Goal: Task Accomplishment & Management: Use online tool/utility

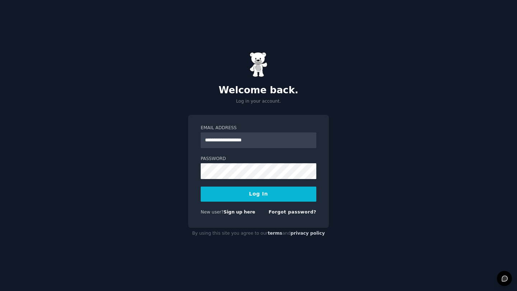
type input "**********"
click at [201, 187] on button "Log In" at bounding box center [259, 194] width 116 height 15
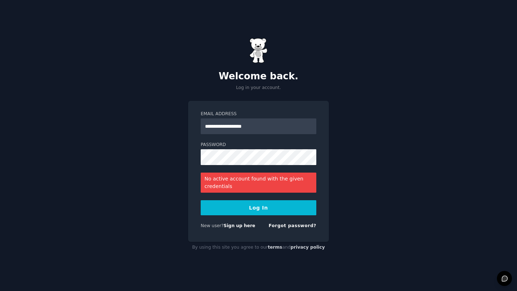
click at [250, 208] on button "Log In" at bounding box center [259, 207] width 116 height 15
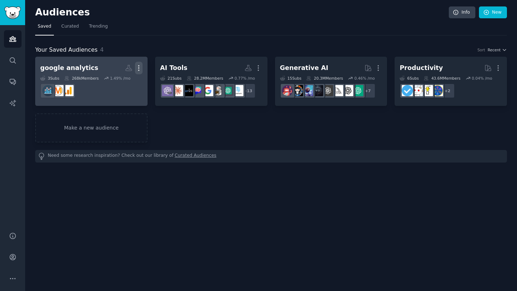
click at [138, 65] on icon "button" at bounding box center [139, 68] width 8 height 8
click at [120, 83] on p "Delete" at bounding box center [119, 83] width 17 height 8
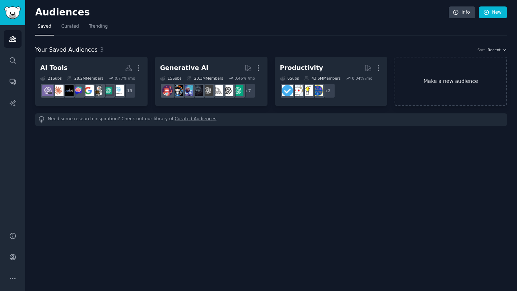
click at [458, 75] on link "Make a new audience" at bounding box center [451, 81] width 112 height 49
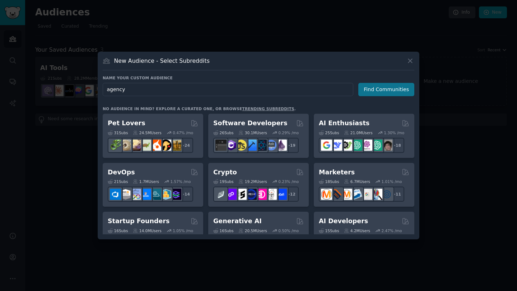
type input "agency"
click at [375, 90] on button "Find Communities" at bounding box center [386, 89] width 56 height 13
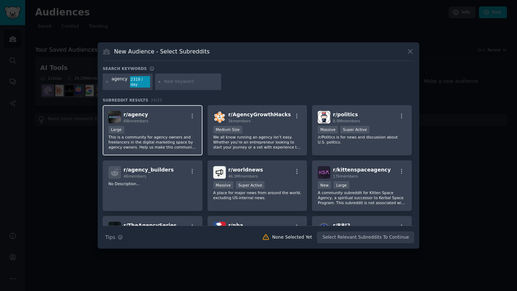
click at [150, 129] on div "Large" at bounding box center [152, 130] width 88 height 9
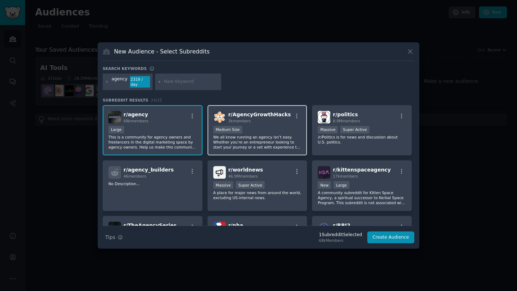
click at [271, 142] on p "We all know running an agency isn’t easy. Whether you’re an entrepreneur lookin…" at bounding box center [257, 142] width 88 height 15
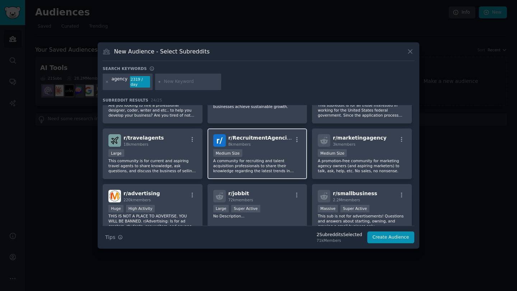
scroll to position [253, 0]
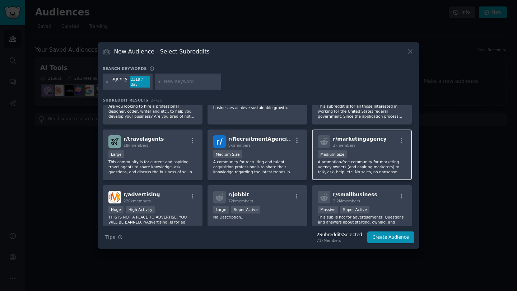
click at [337, 165] on p "A promotion-free community for marketing agency owners (and aspiring marketers)…" at bounding box center [362, 166] width 88 height 15
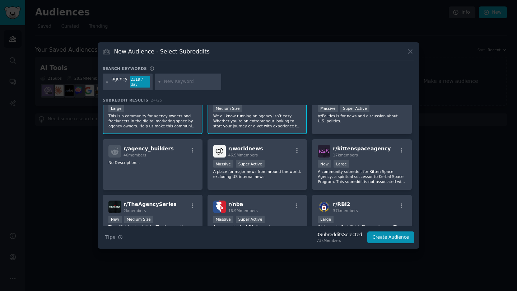
scroll to position [0, 0]
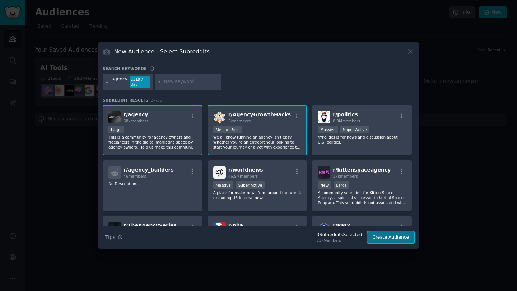
click at [383, 233] on button "Create Audience" at bounding box center [390, 238] width 47 height 12
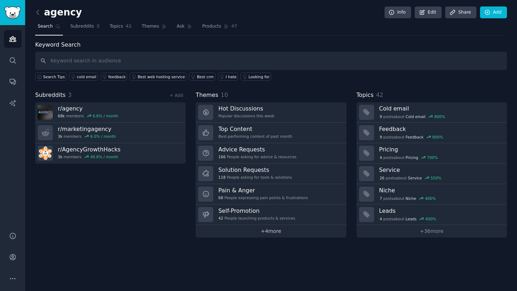
click at [283, 233] on link "+ 4 more" at bounding box center [271, 231] width 150 height 13
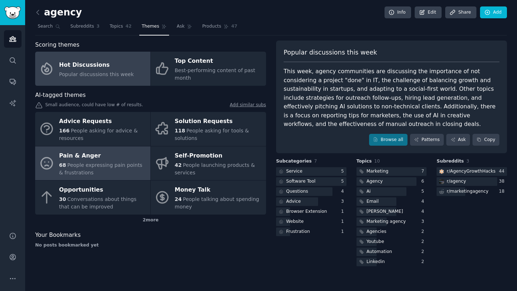
click at [120, 159] on div "Pain & Anger" at bounding box center [103, 155] width 88 height 11
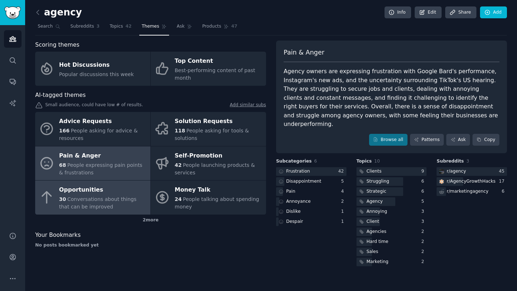
click at [119, 195] on div "Opportunities" at bounding box center [103, 190] width 88 height 11
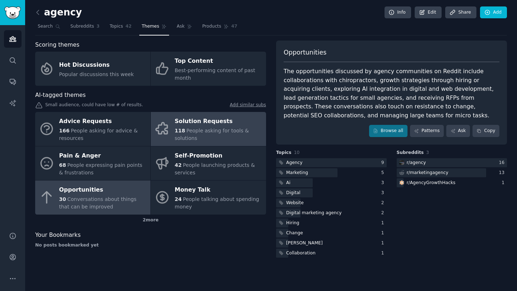
click at [205, 132] on span "People asking for tools & solutions" at bounding box center [212, 134] width 74 height 13
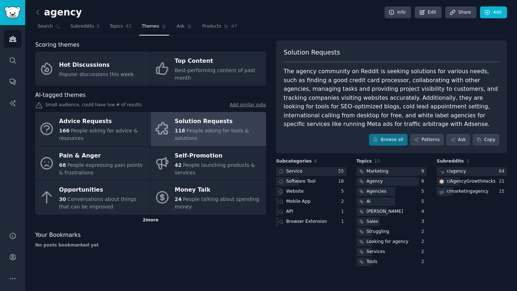
click at [155, 222] on div "2 more" at bounding box center [150, 220] width 231 height 11
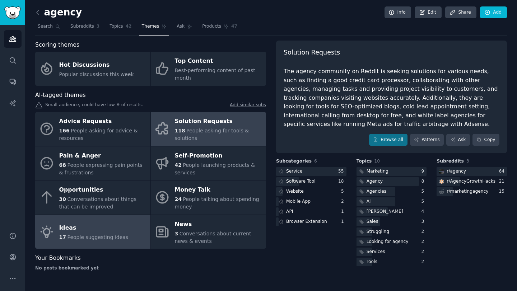
click at [120, 241] on link "Ideas 17 People suggesting ideas" at bounding box center [92, 232] width 115 height 34
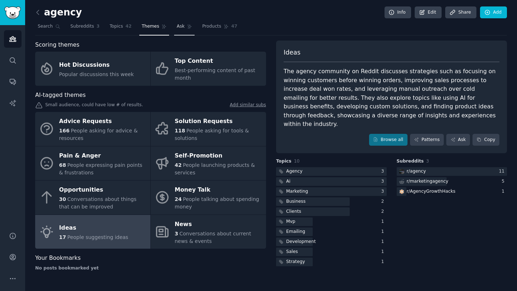
click at [177, 29] on span "Ask" at bounding box center [181, 26] width 8 height 6
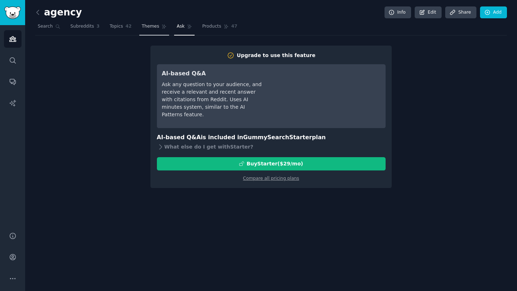
click at [158, 25] on link "Themes" at bounding box center [154, 28] width 30 height 15
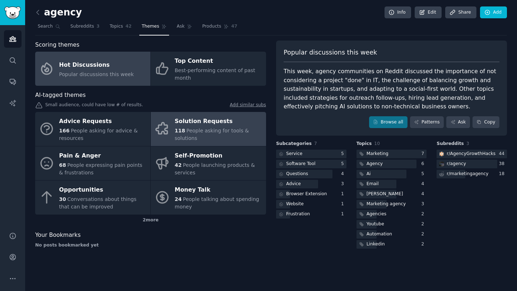
click at [217, 133] on span "People asking for tools & solutions" at bounding box center [212, 134] width 74 height 13
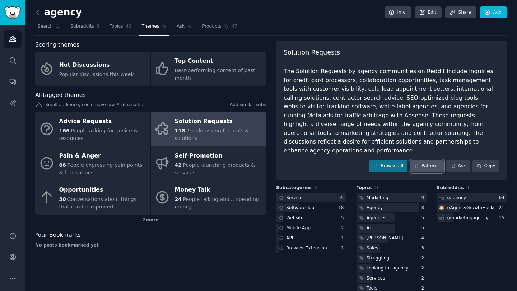
click at [424, 160] on link "Patterns" at bounding box center [427, 166] width 34 height 12
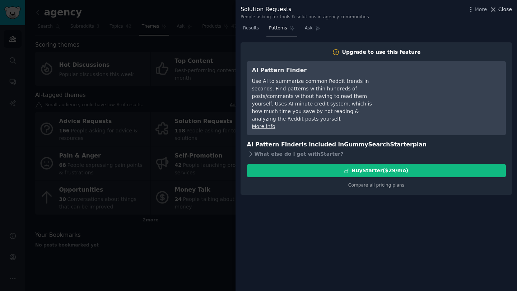
click at [503, 9] on span "Close" at bounding box center [505, 10] width 14 height 8
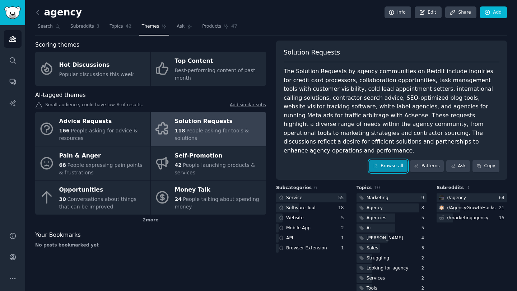
click at [396, 160] on link "Browse all" at bounding box center [388, 166] width 38 height 12
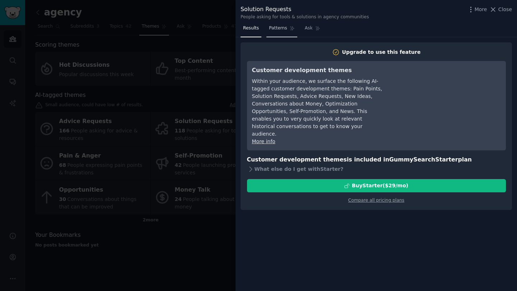
click at [281, 29] on span "Patterns" at bounding box center [278, 28] width 18 height 6
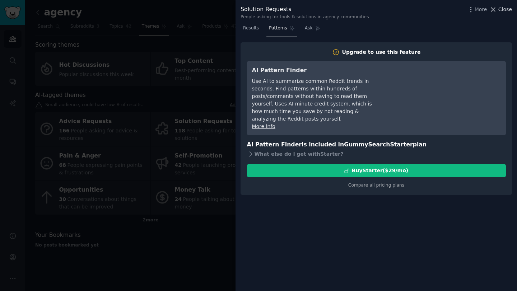
click at [500, 7] on span "Close" at bounding box center [505, 10] width 14 height 8
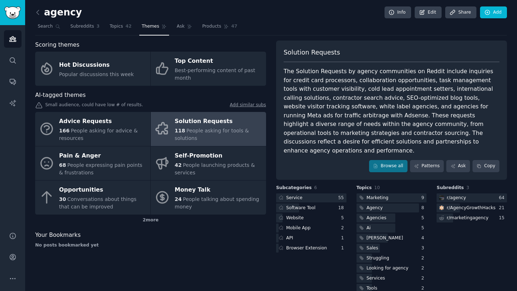
click at [330, 160] on div "Browse all Patterns Ask Copy" at bounding box center [392, 166] width 216 height 12
click at [17, 85] on link "Conversations" at bounding box center [13, 82] width 18 height 18
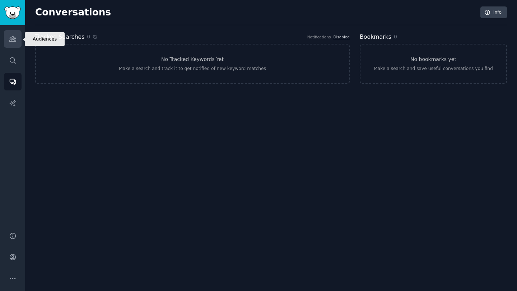
click at [21, 38] on link "Audiences" at bounding box center [13, 39] width 18 height 18
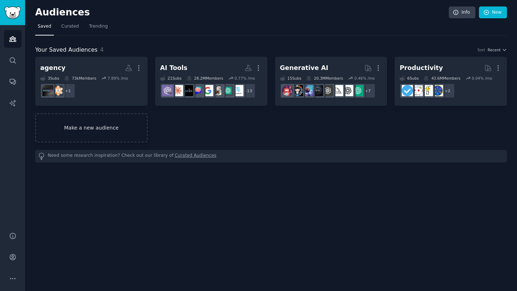
click at [132, 134] on link "Make a new audience" at bounding box center [91, 127] width 112 height 29
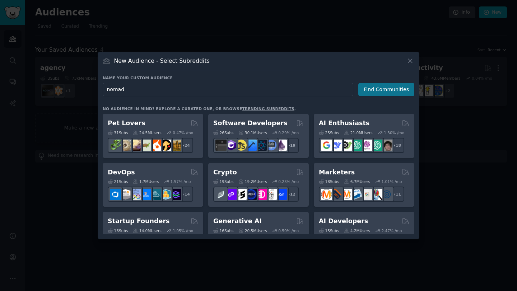
type input "nomad"
click at [378, 93] on button "Find Communities" at bounding box center [386, 89] width 56 height 13
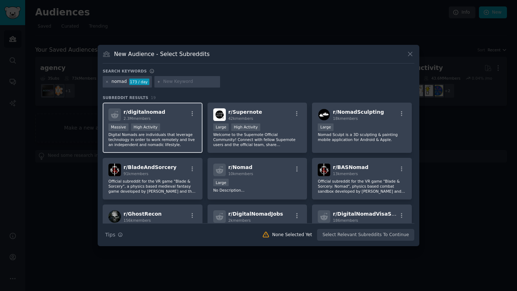
click at [172, 121] on div "r/ digitalnomad 2.3M members" at bounding box center [152, 114] width 88 height 13
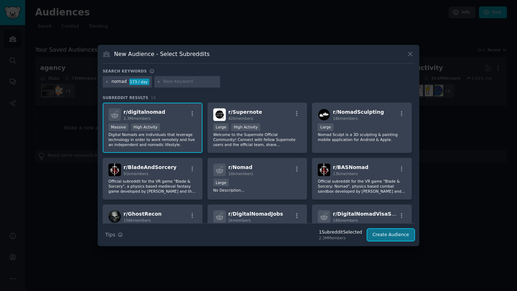
click at [390, 236] on button "Create Audience" at bounding box center [390, 235] width 47 height 12
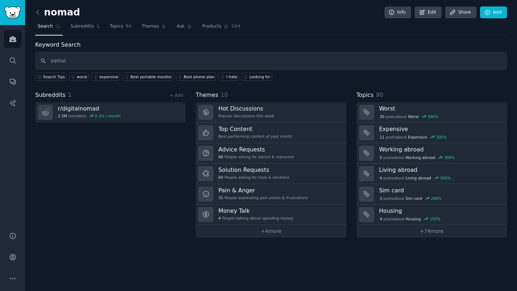
type input "samui"
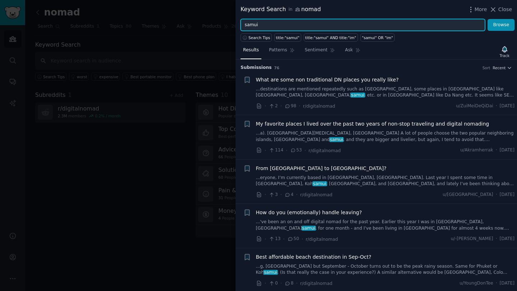
click at [270, 25] on input "samui" at bounding box center [363, 25] width 244 height 12
click at [260, 25] on input "accomodation" at bounding box center [363, 25] width 244 height 12
type input "accomodation"
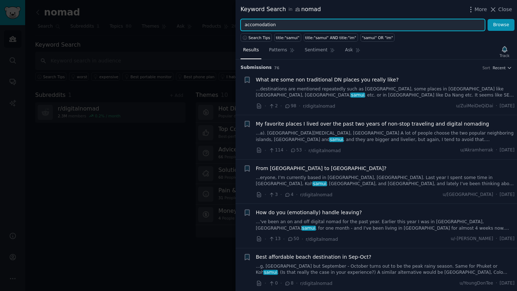
click at [284, 23] on input "accomodation" at bounding box center [363, 25] width 244 height 12
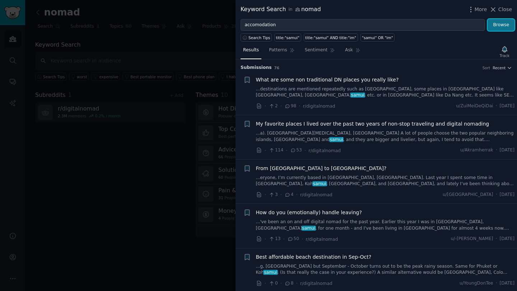
click at [501, 27] on button "Browse" at bounding box center [500, 25] width 27 height 12
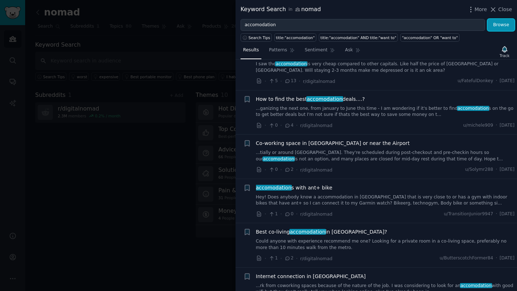
scroll to position [522, 0]
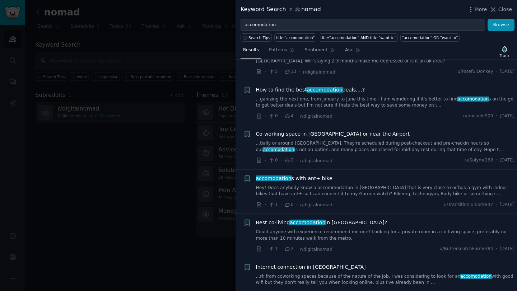
click at [166, 145] on div at bounding box center [258, 145] width 517 height 291
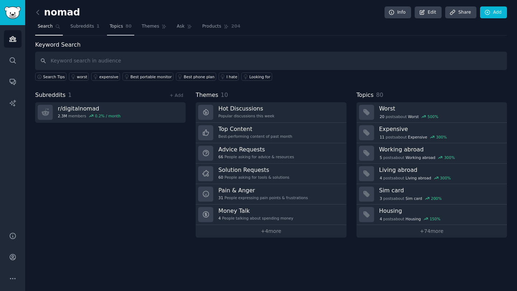
click at [119, 29] on span "Topics" at bounding box center [115, 26] width 13 height 6
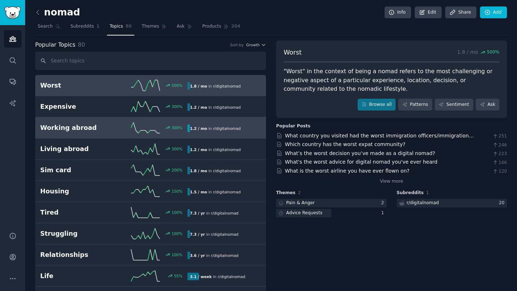
click at [87, 134] on link "Working abroad 300 % 1.2 / mo in r/ digitalnomad" at bounding box center [150, 127] width 231 height 21
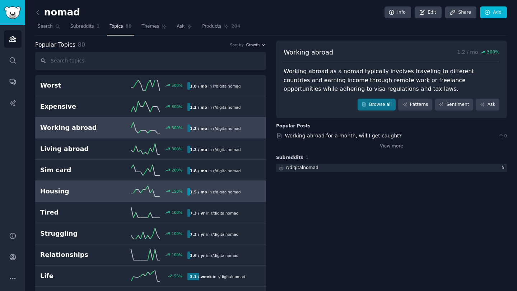
click at [86, 197] on link "Housing 150 % 1.5 / mo in r/ digitalnomad" at bounding box center [150, 191] width 231 height 21
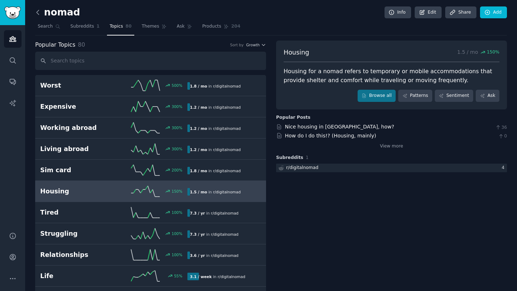
click at [39, 14] on icon at bounding box center [38, 13] width 8 height 8
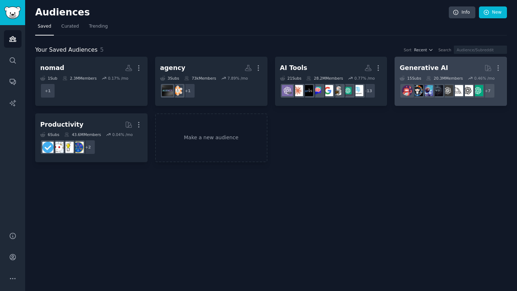
click at [429, 64] on div "Generative AI" at bounding box center [424, 68] width 48 height 9
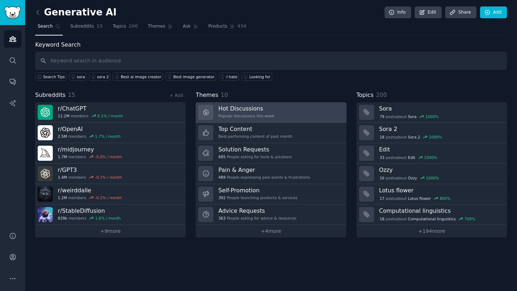
click at [265, 107] on h3 "Hot Discussions" at bounding box center [246, 109] width 56 height 8
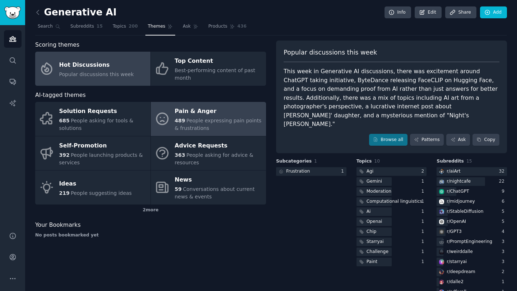
click at [224, 121] on span "People expressing pain points & frustrations" at bounding box center [218, 124] width 87 height 13
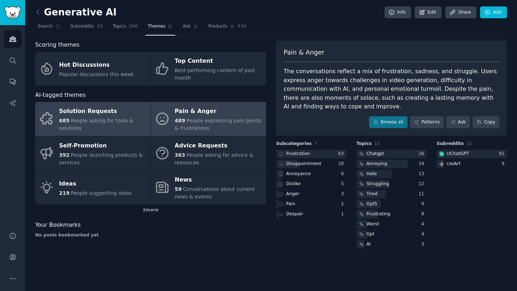
click at [118, 117] on div "685 People asking for tools & solutions" at bounding box center [103, 124] width 88 height 15
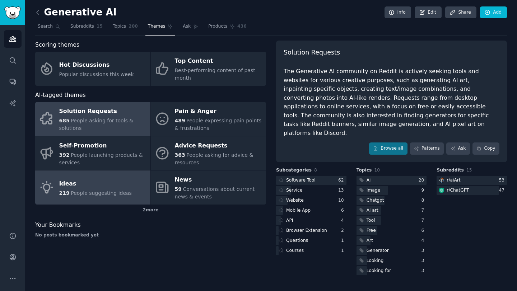
click at [111, 193] on span "People suggesting ideas" at bounding box center [101, 193] width 61 height 6
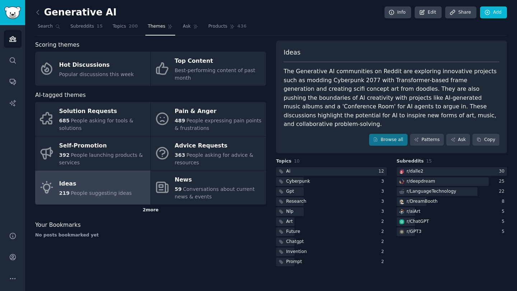
click at [158, 213] on div "2 more" at bounding box center [150, 210] width 231 height 11
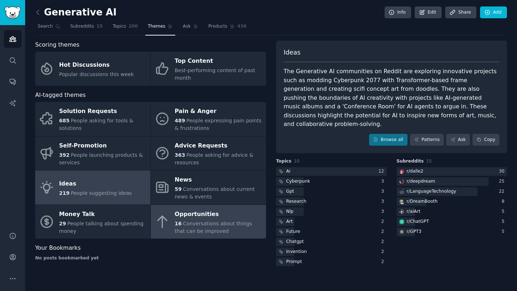
click at [217, 226] on span "Conversations about things that can be improved" at bounding box center [213, 227] width 77 height 13
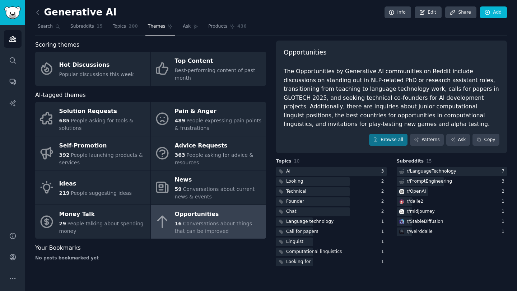
click at [220, 249] on div "Your Bookmarks" at bounding box center [150, 248] width 231 height 9
click at [33, 13] on div "Generative AI Info Edit Share Add Search Subreddits 15 Topics 200 Themes Ask Pr…" at bounding box center [271, 145] width 492 height 291
